Goal: Transaction & Acquisition: Subscribe to service/newsletter

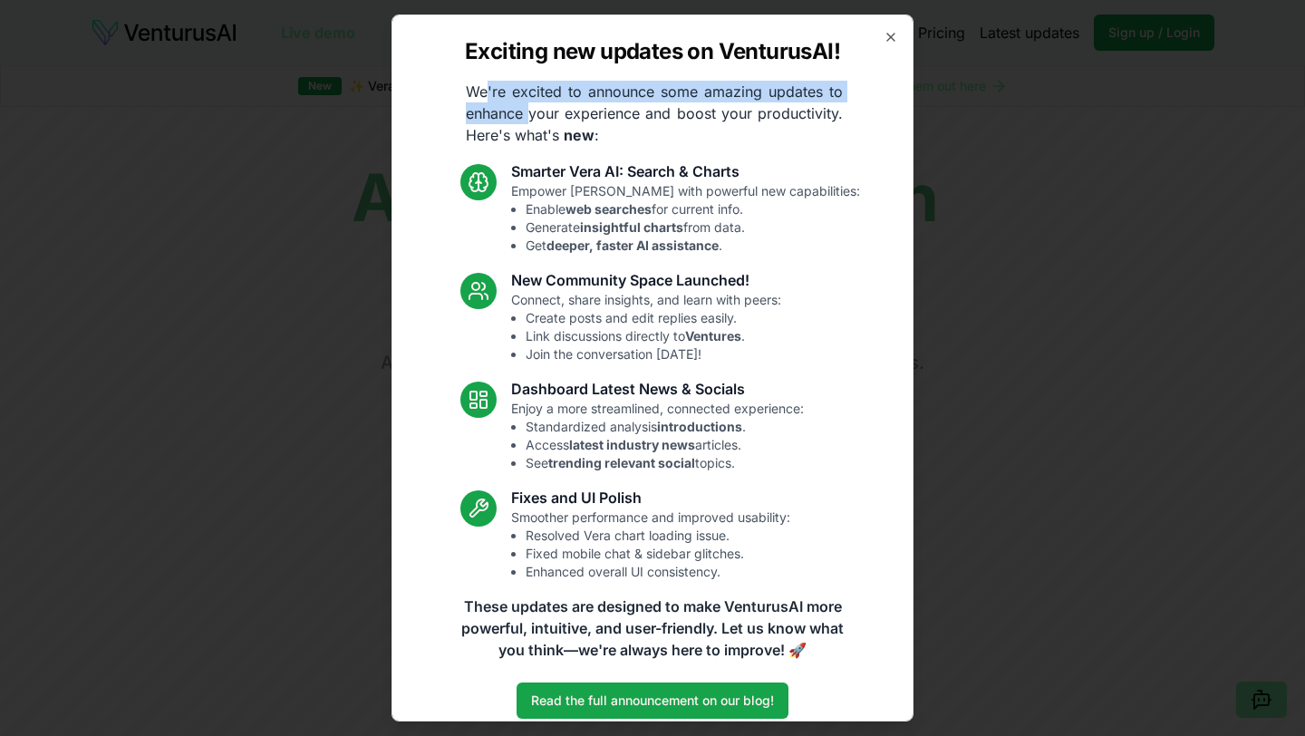
drag, startPoint x: 487, startPoint y: 85, endPoint x: 529, endPoint y: 116, distance: 51.8
click at [530, 117] on p "We're excited to announce some amazing updates to enhance your experience and b…" at bounding box center [654, 113] width 406 height 65
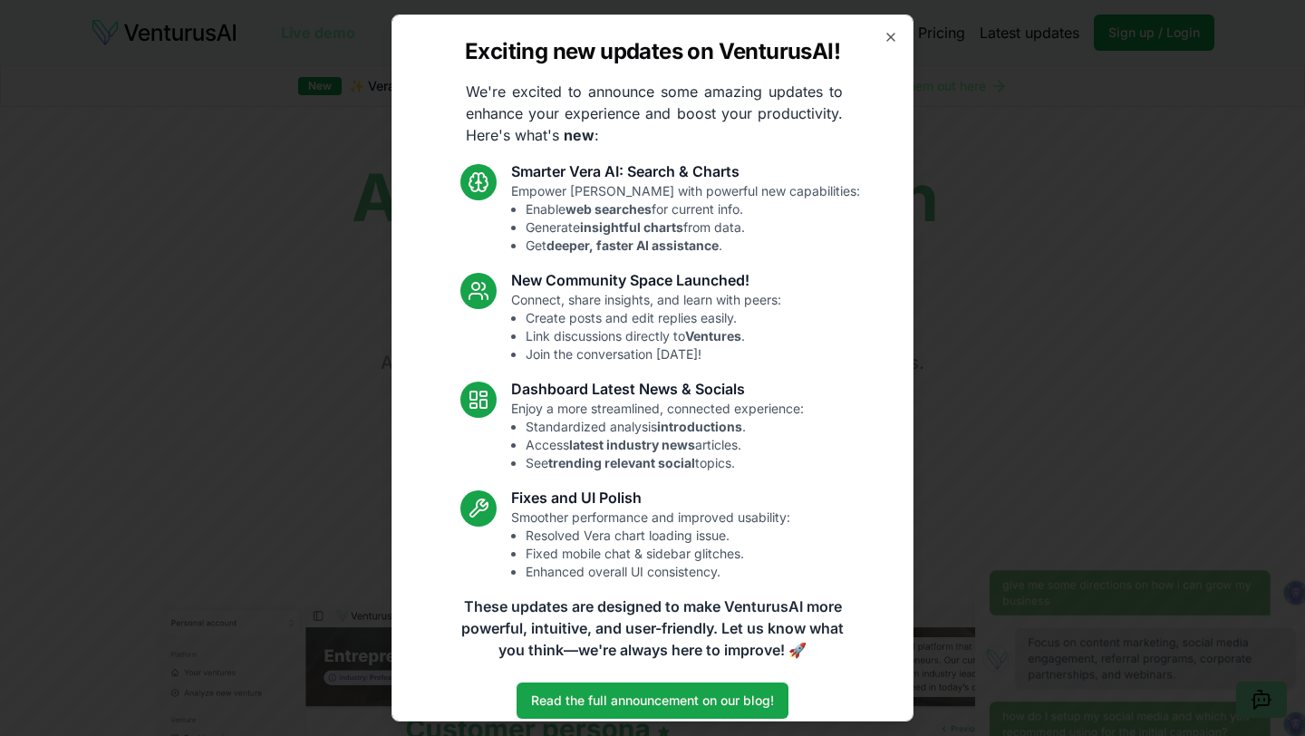
click at [594, 147] on div "Exciting new updates on VenturusAI! We're excited to announce some amazing upda…" at bounding box center [652, 367] width 522 height 707
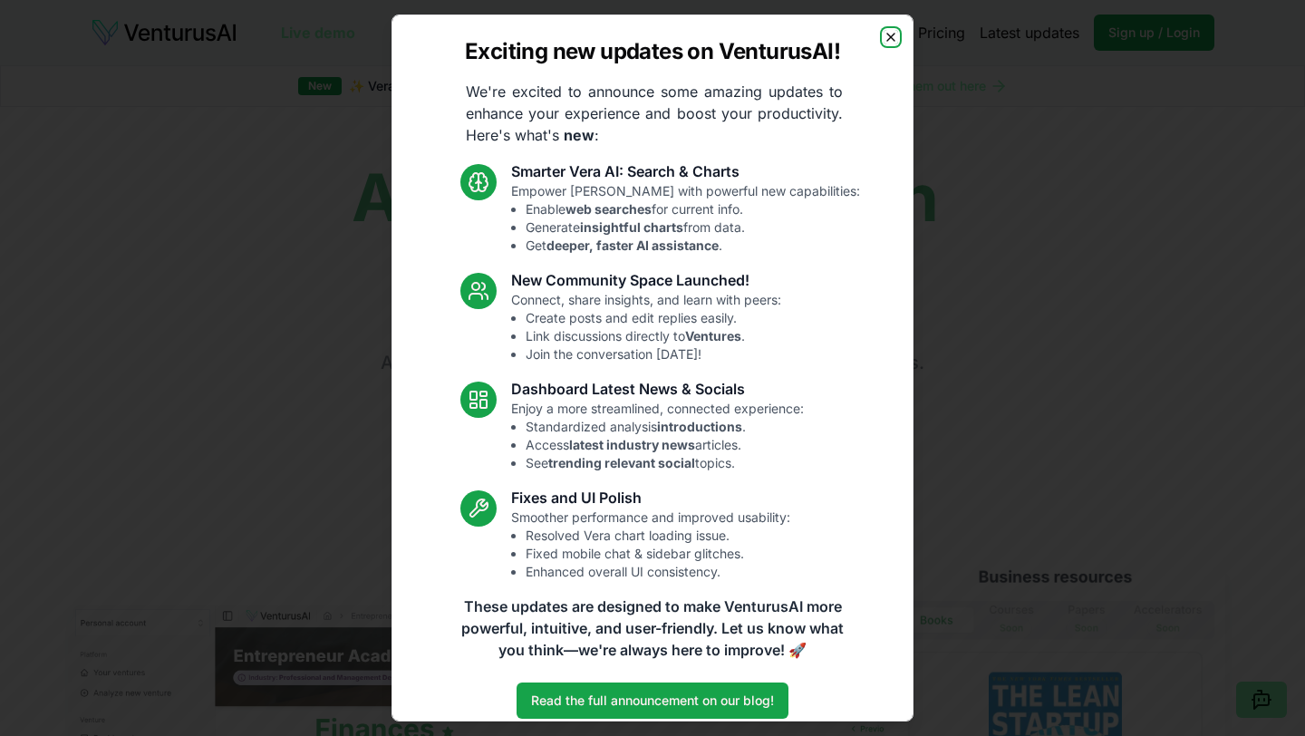
click at [885, 39] on icon "button" at bounding box center [890, 37] width 14 height 14
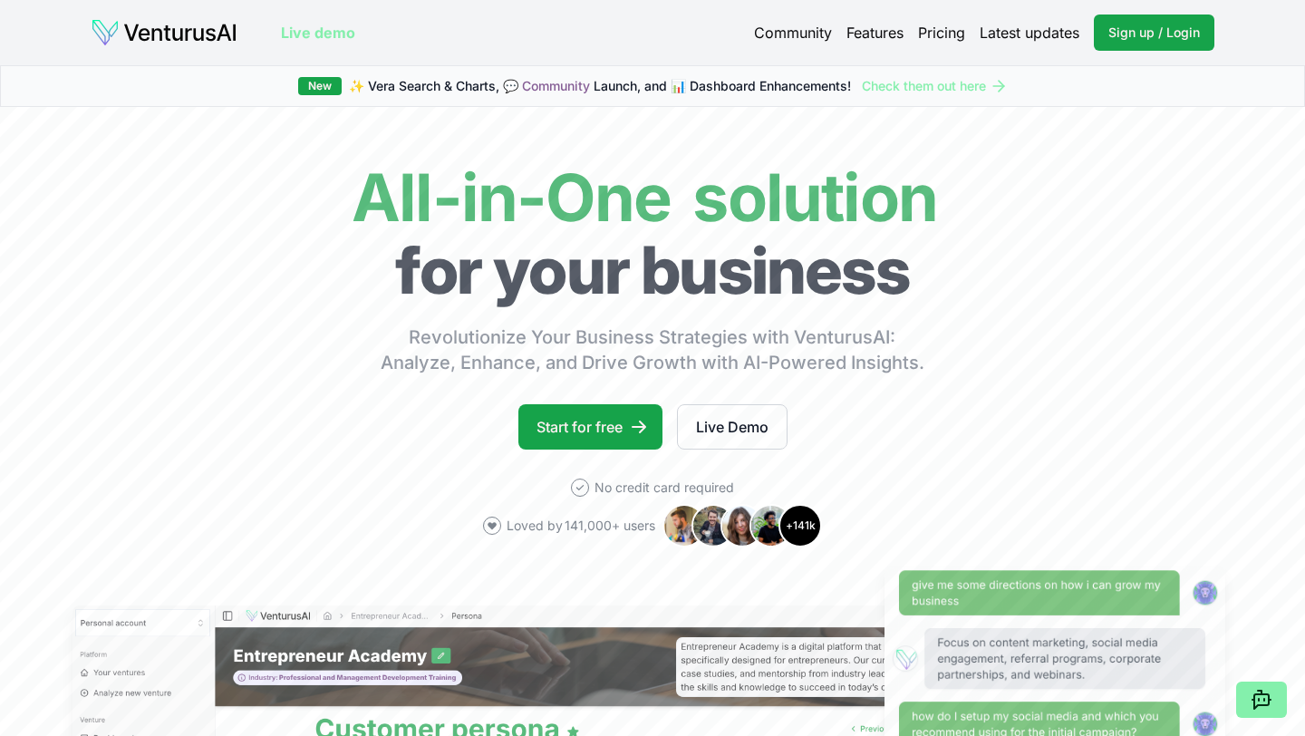
click at [941, 33] on link "Pricing" at bounding box center [941, 33] width 47 height 22
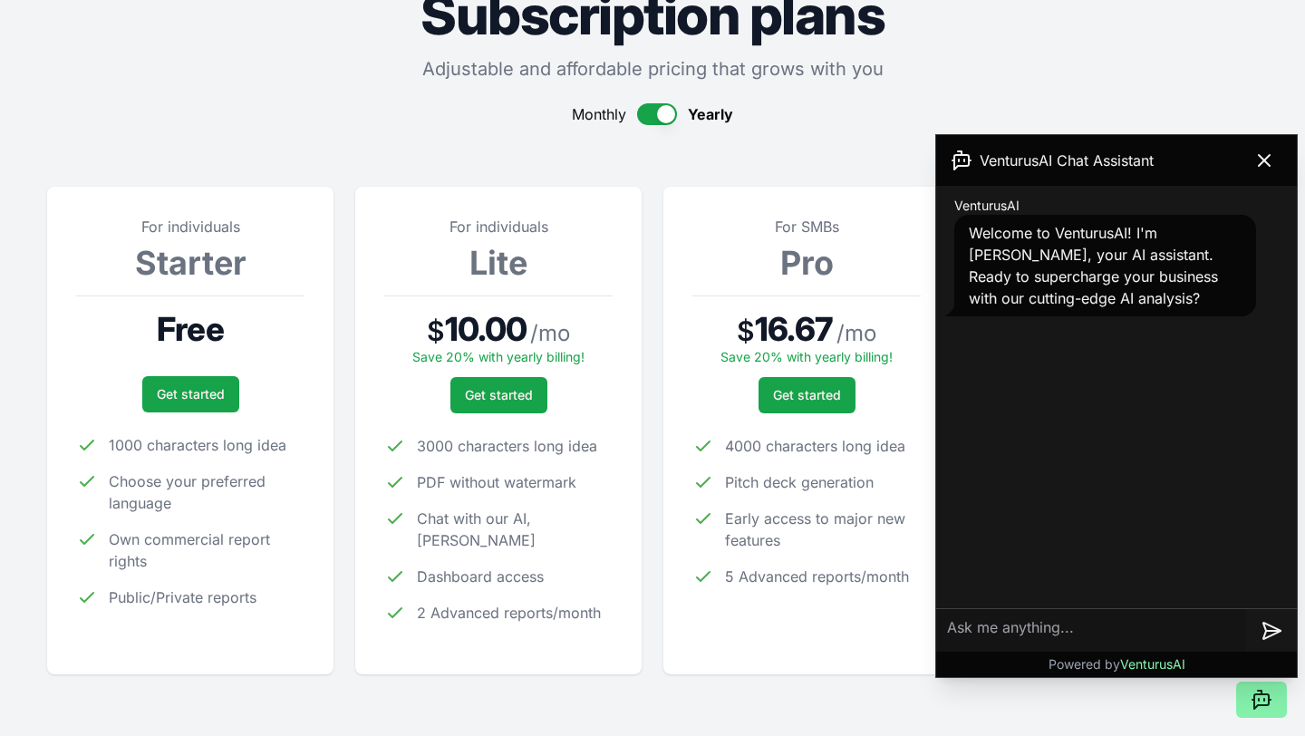
scroll to position [247, 0]
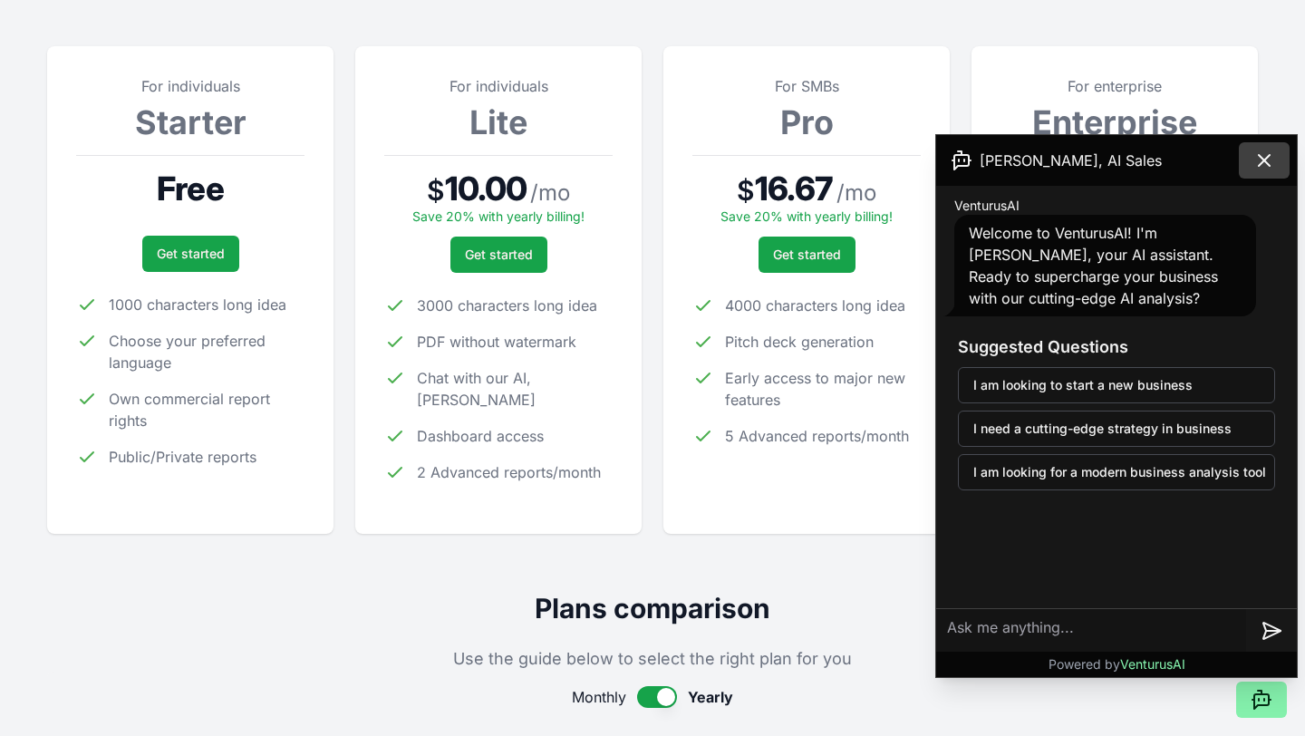
click at [1253, 164] on icon at bounding box center [1264, 160] width 22 height 22
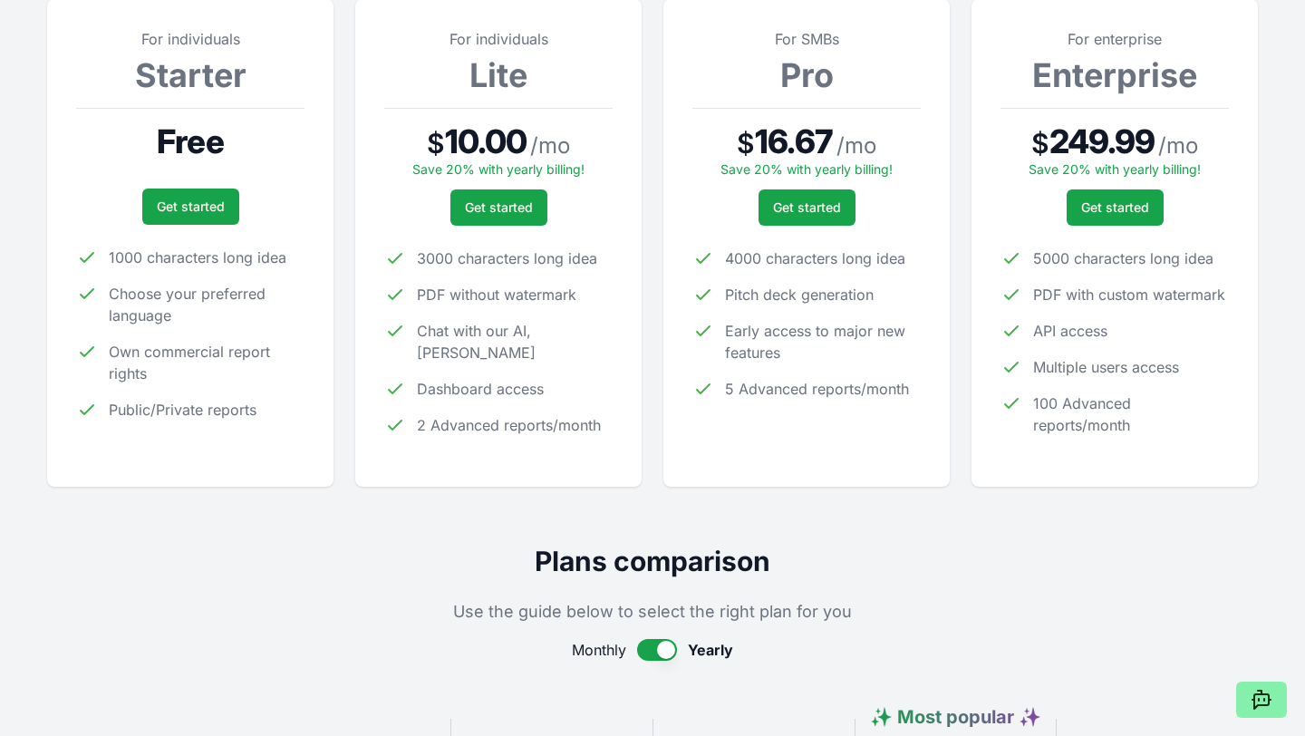
scroll to position [295, 0]
click at [207, 201] on link "Get started" at bounding box center [190, 206] width 97 height 36
